Goal: Find specific page/section: Find specific page/section

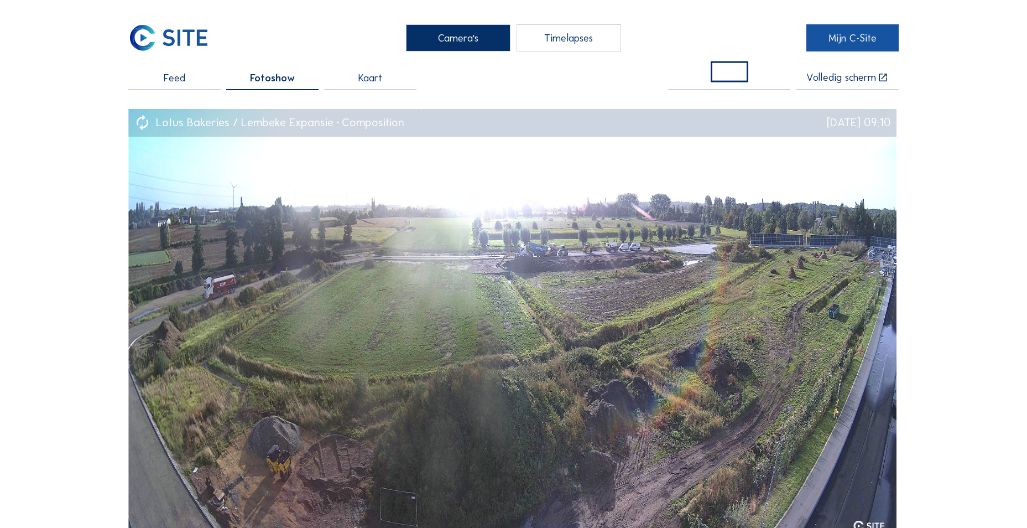
drag, startPoint x: 819, startPoint y: 38, endPoint x: 811, endPoint y: 35, distance: 8.7
click at [819, 38] on link "Mijn C-Site" at bounding box center [853, 37] width 92 height 27
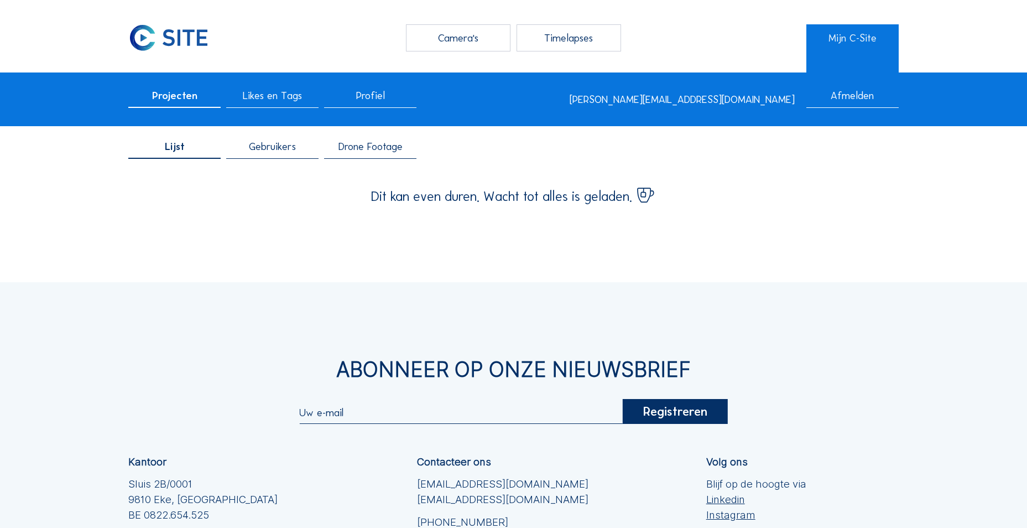
click at [337, 139] on div "Lijst Gebruikers Drone Footage" at bounding box center [513, 150] width 1027 height 39
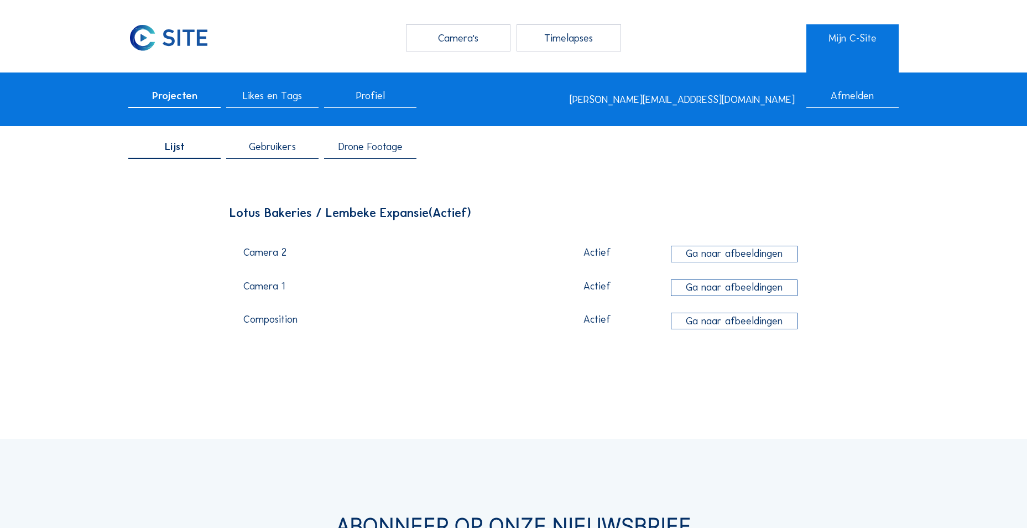
click at [352, 142] on span "Drone Footage" at bounding box center [371, 147] width 64 height 11
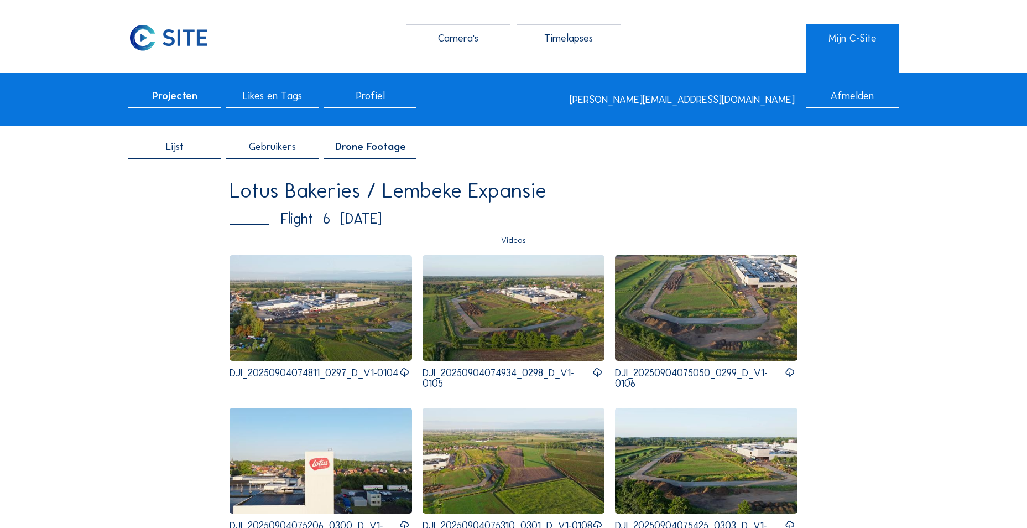
click at [676, 307] on img at bounding box center [706, 308] width 183 height 106
